Goal: Task Accomplishment & Management: Use online tool/utility

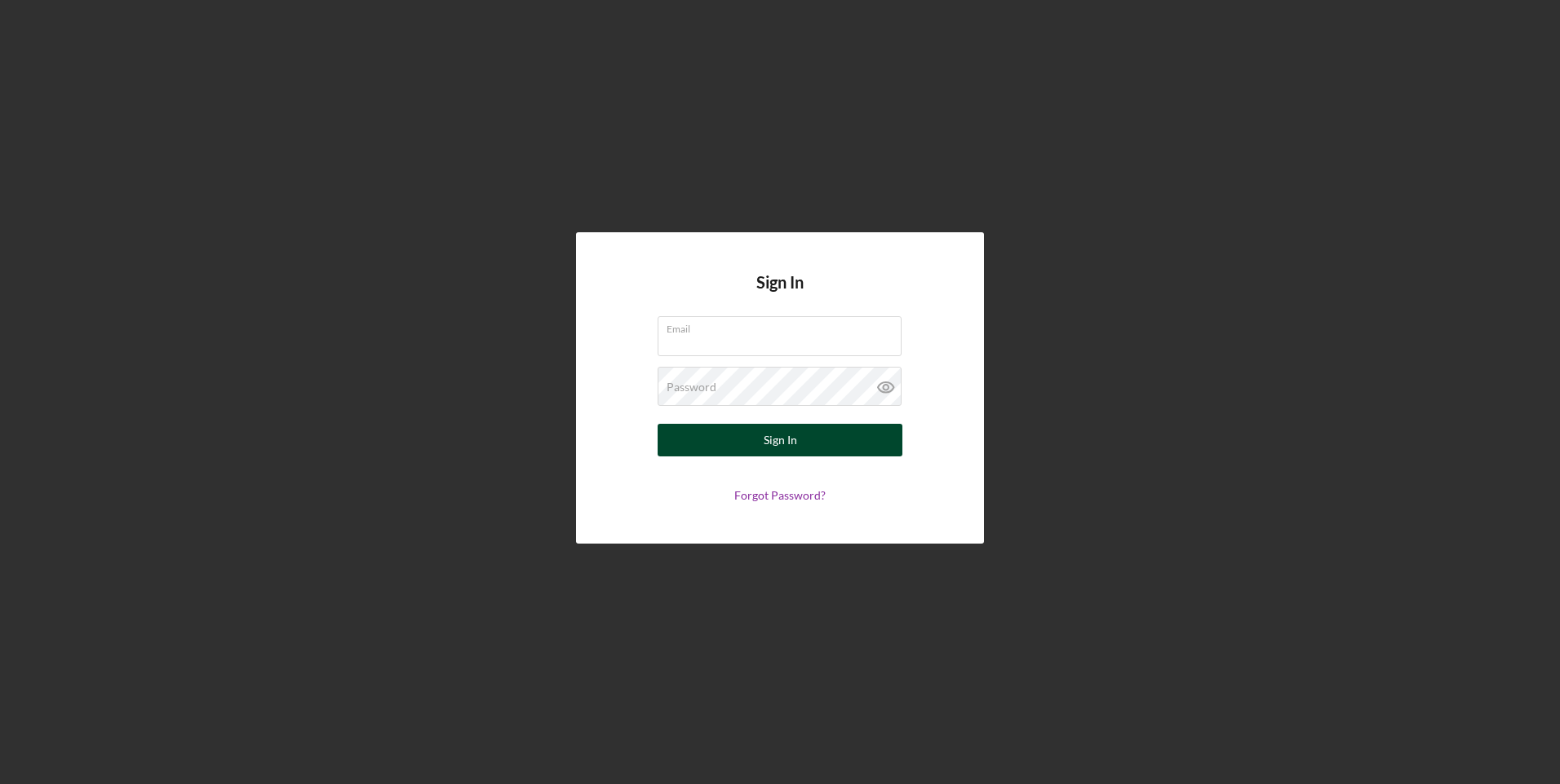
type input "[EMAIL_ADDRESS][DOMAIN_NAME]"
click at [810, 446] on button "Sign In" at bounding box center [780, 440] width 245 height 33
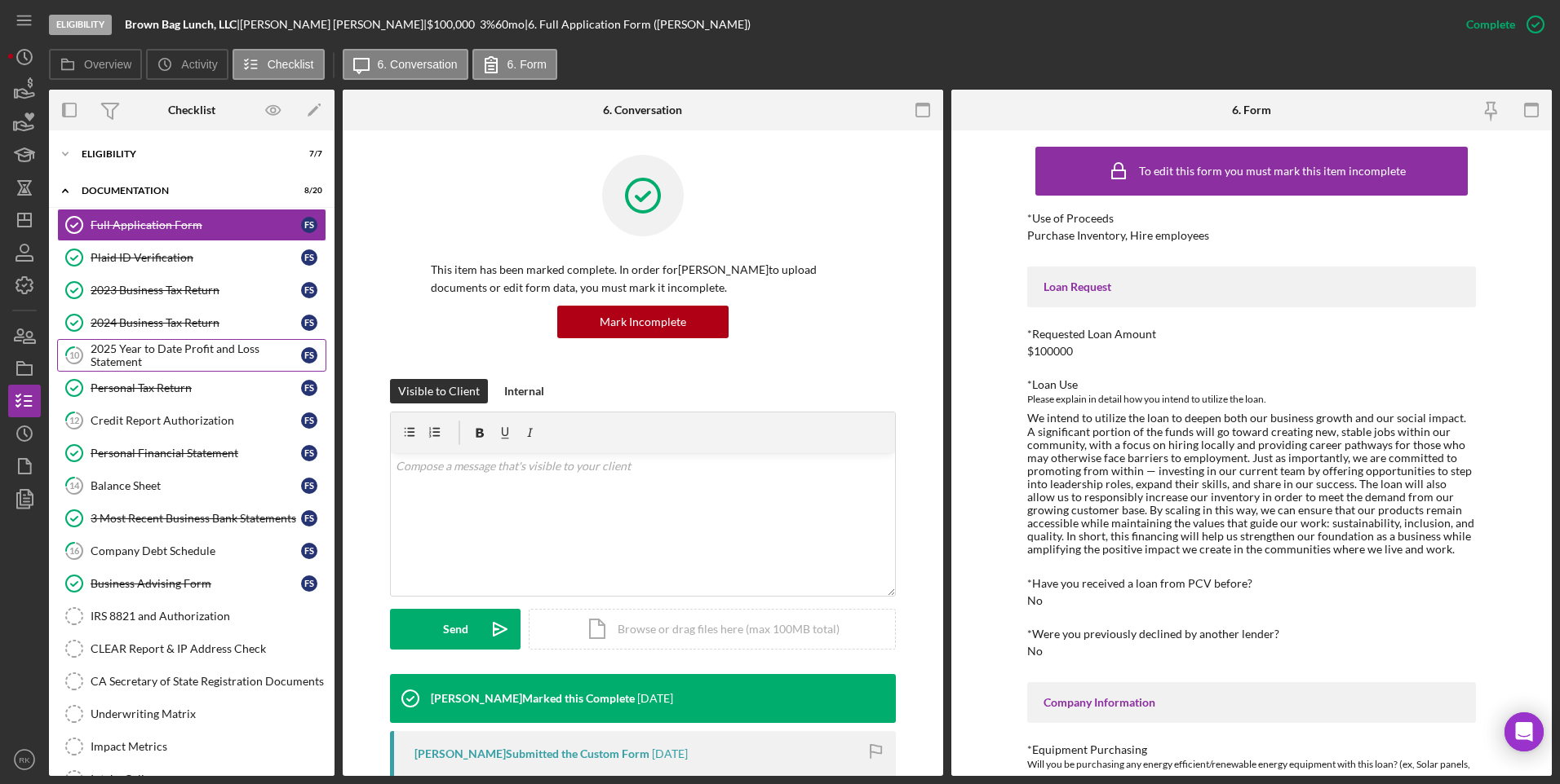
click at [205, 352] on div "2025 Year to Date Profit and Loss Statement" at bounding box center [195, 356] width 210 height 26
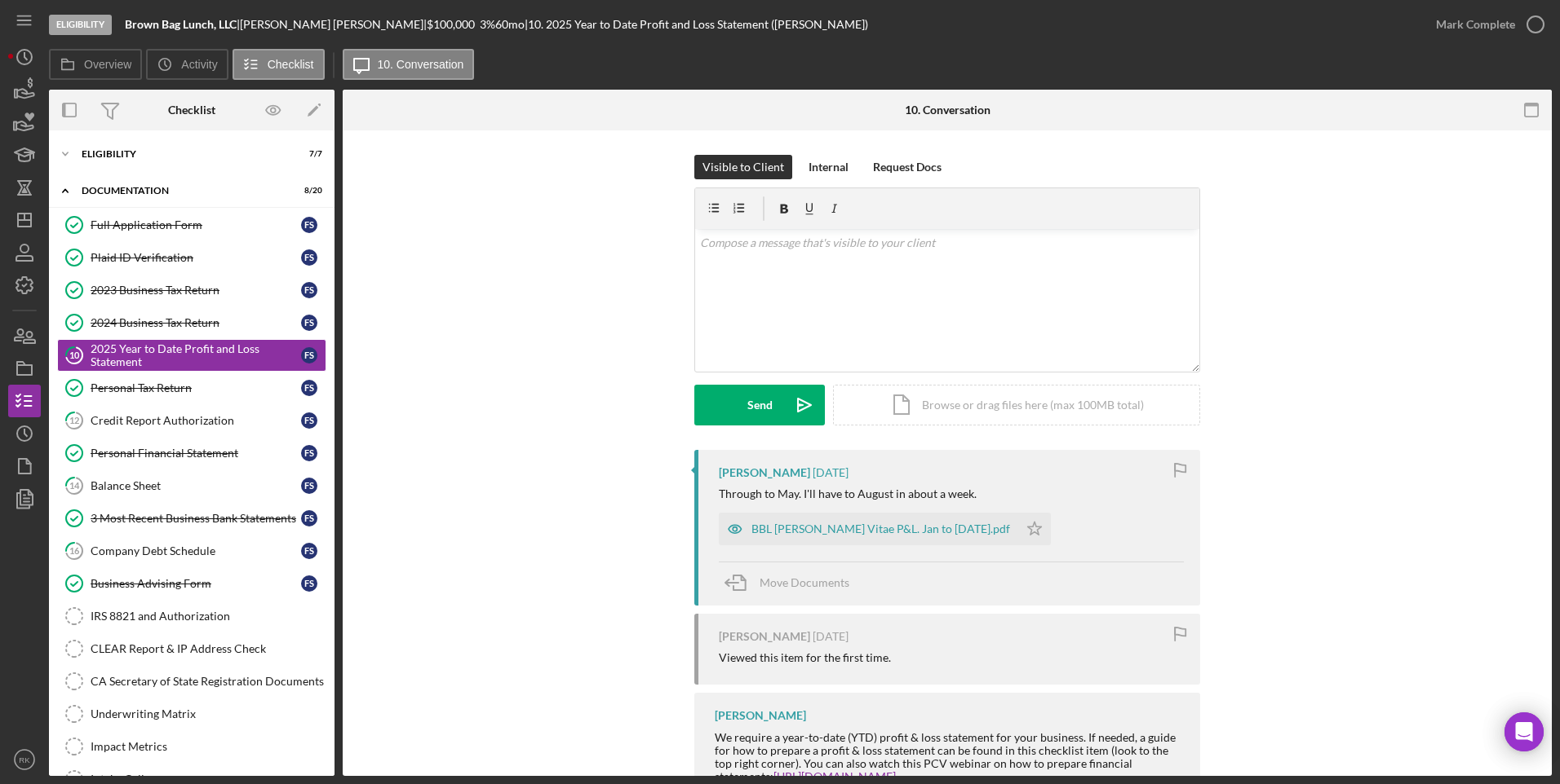
scroll to position [60, 0]
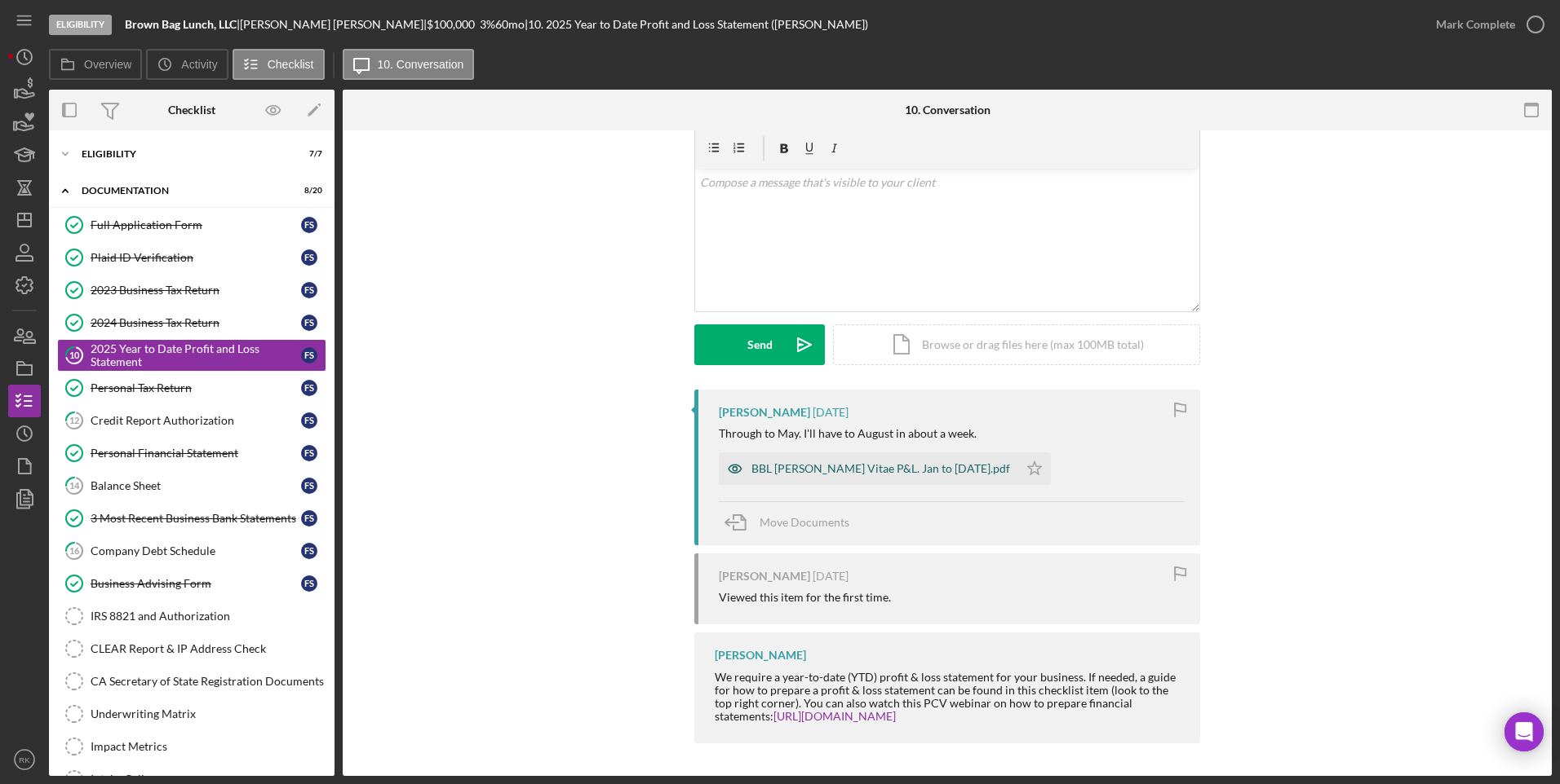
click at [869, 474] on div "BBL [PERSON_NAME] Vitae P&L. Jan to [DATE].pdf" at bounding box center [881, 468] width 259 height 13
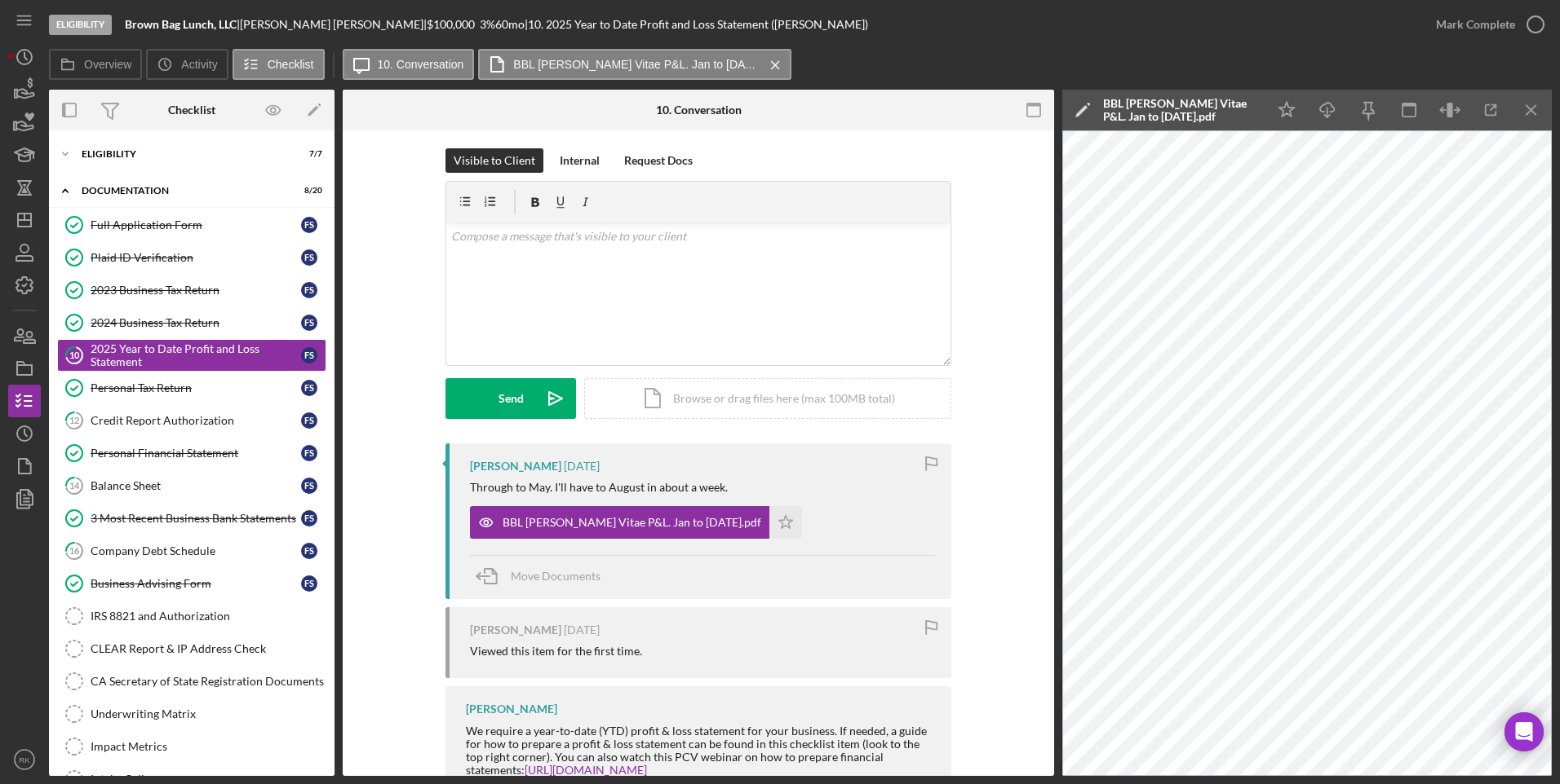
scroll to position [0, 0]
